Goal: Obtain resource: Download file/media

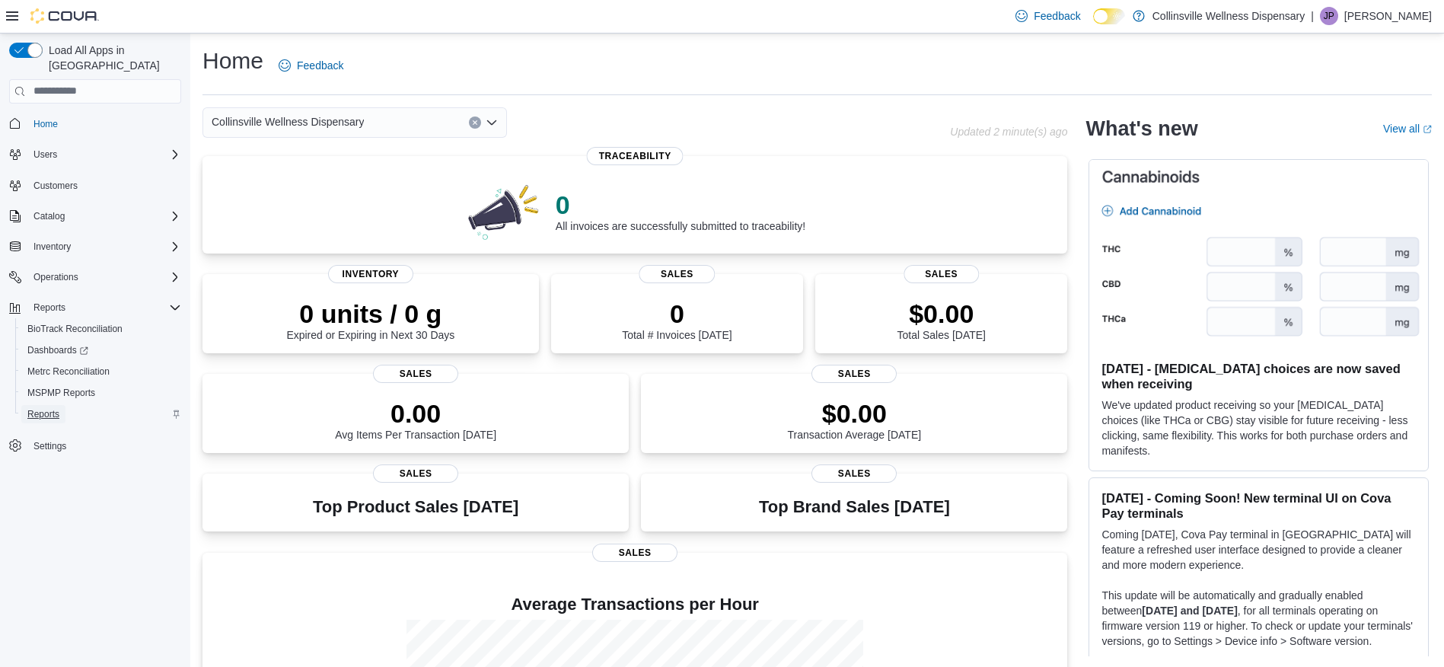
click at [46, 408] on span "Reports" at bounding box center [43, 414] width 32 height 12
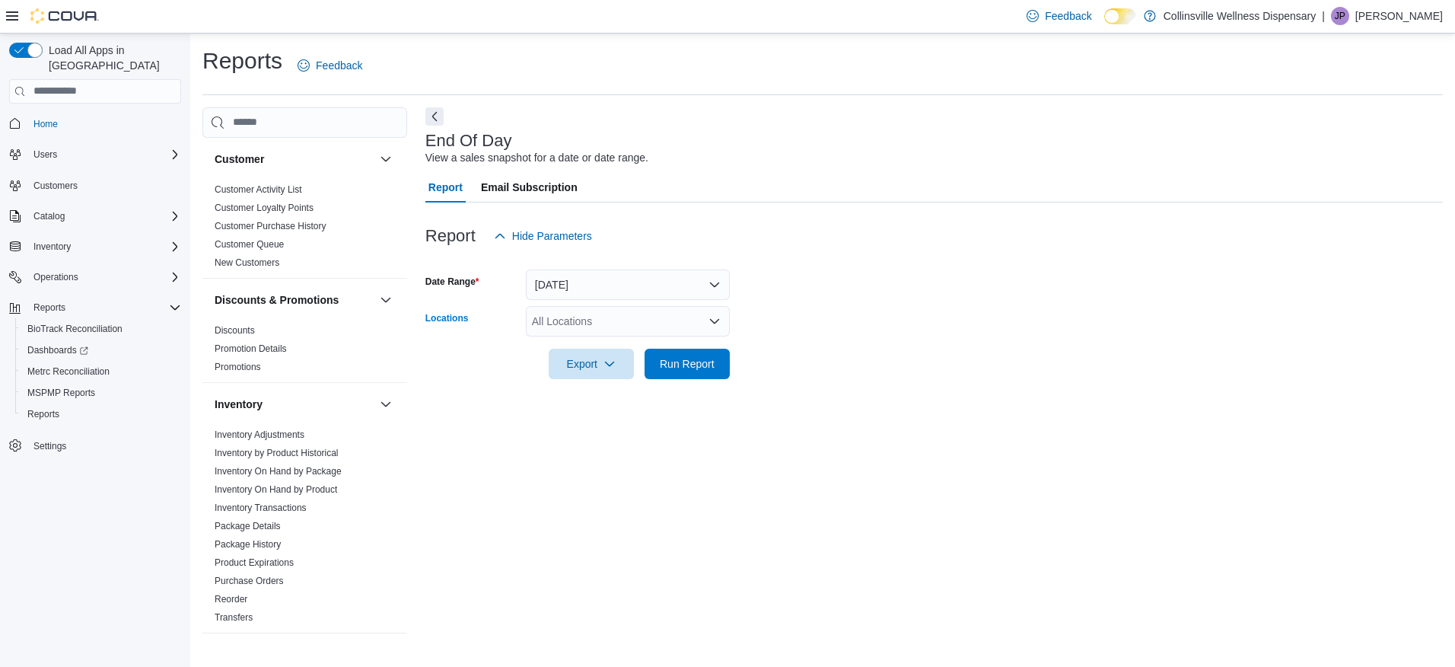
click at [587, 314] on div "All Locations" at bounding box center [628, 321] width 204 height 30
click at [575, 374] on span "[STREET_ADDRESS]" at bounding box center [611, 368] width 105 height 15
click at [576, 365] on span "Export" at bounding box center [591, 363] width 67 height 30
click at [591, 426] on span "Export to Pdf" at bounding box center [593, 425] width 68 height 12
